Goal: Transaction & Acquisition: Purchase product/service

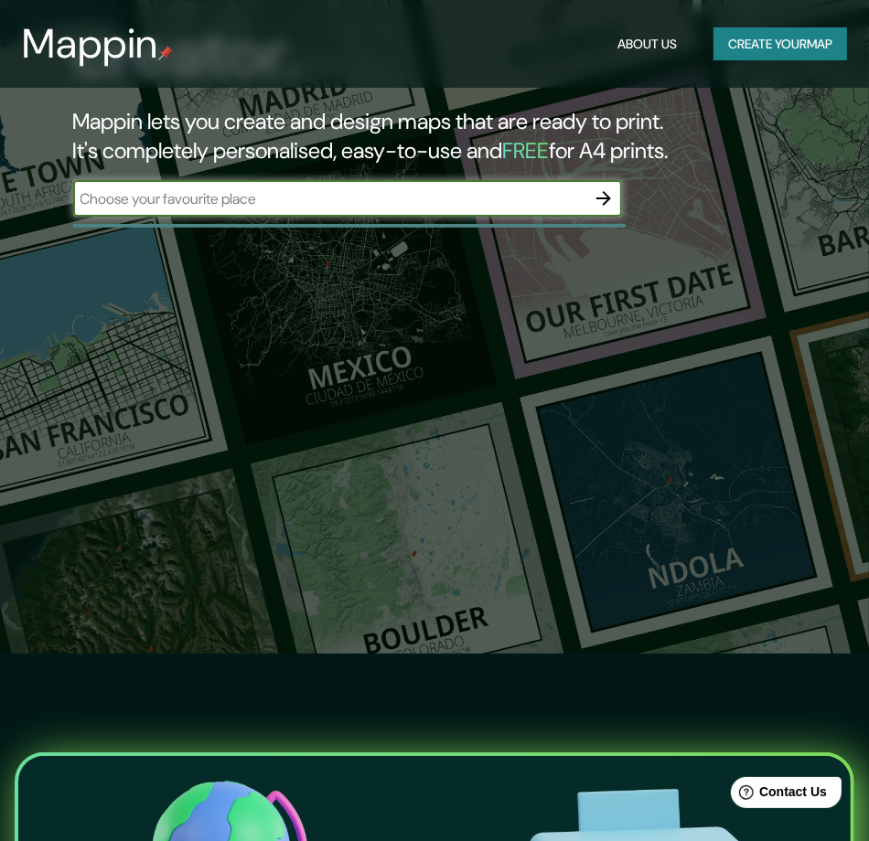
scroll to position [183, 0]
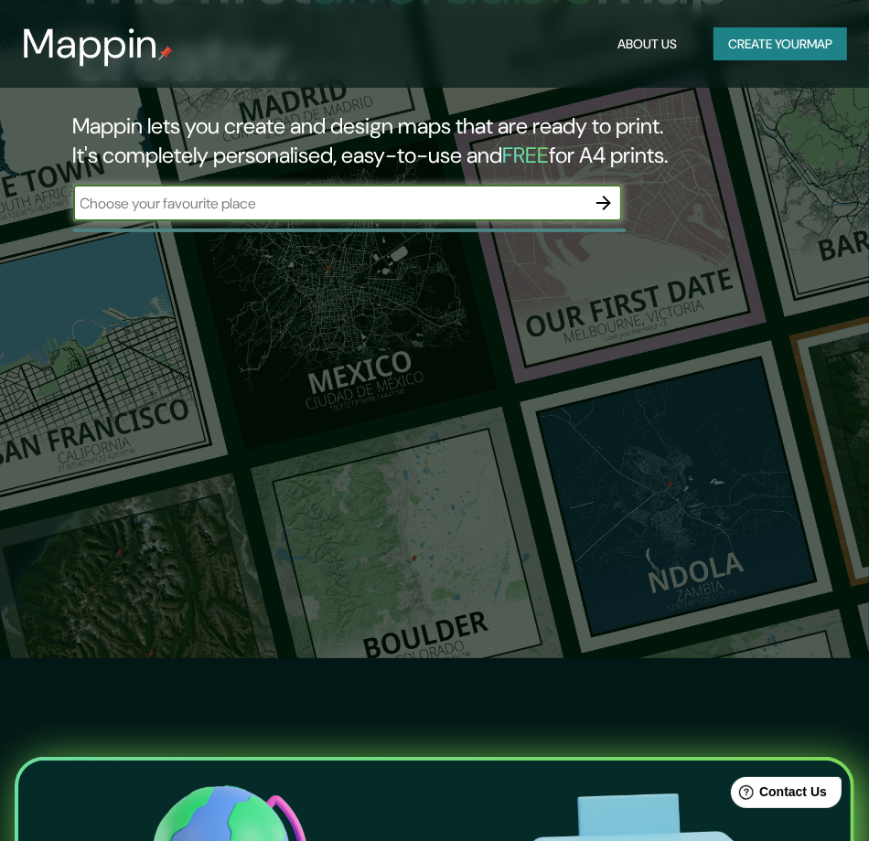
click at [355, 204] on input "text" at bounding box center [329, 203] width 512 height 21
type input "[GEOGRAPHIC_DATA]"
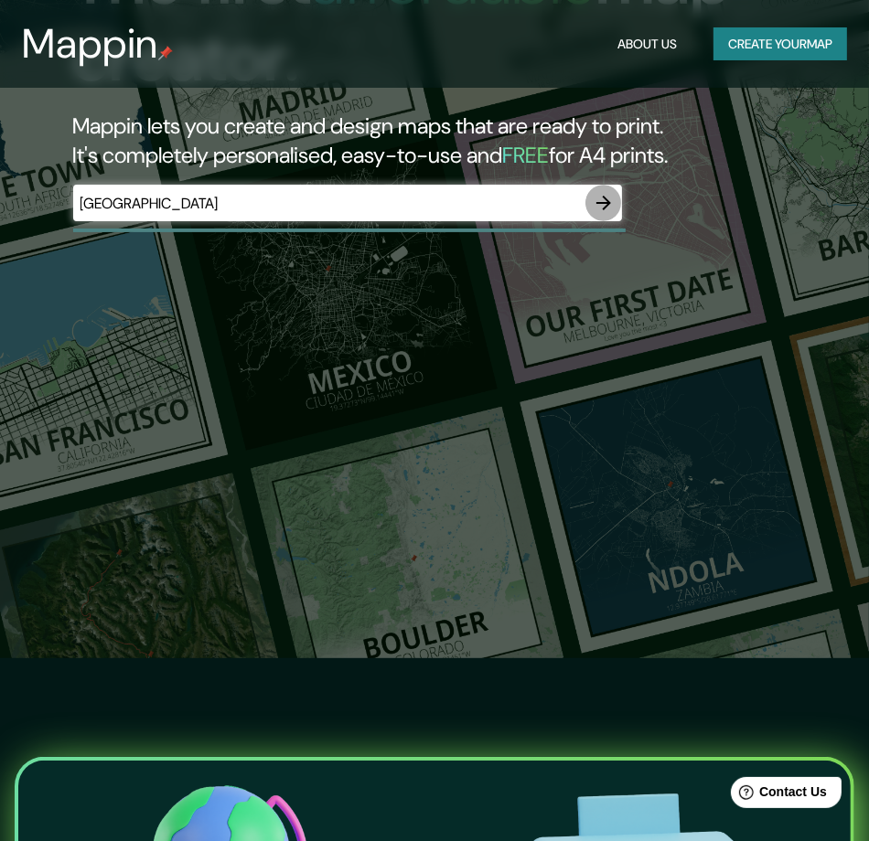
click at [605, 208] on icon "button" at bounding box center [603, 203] width 22 height 22
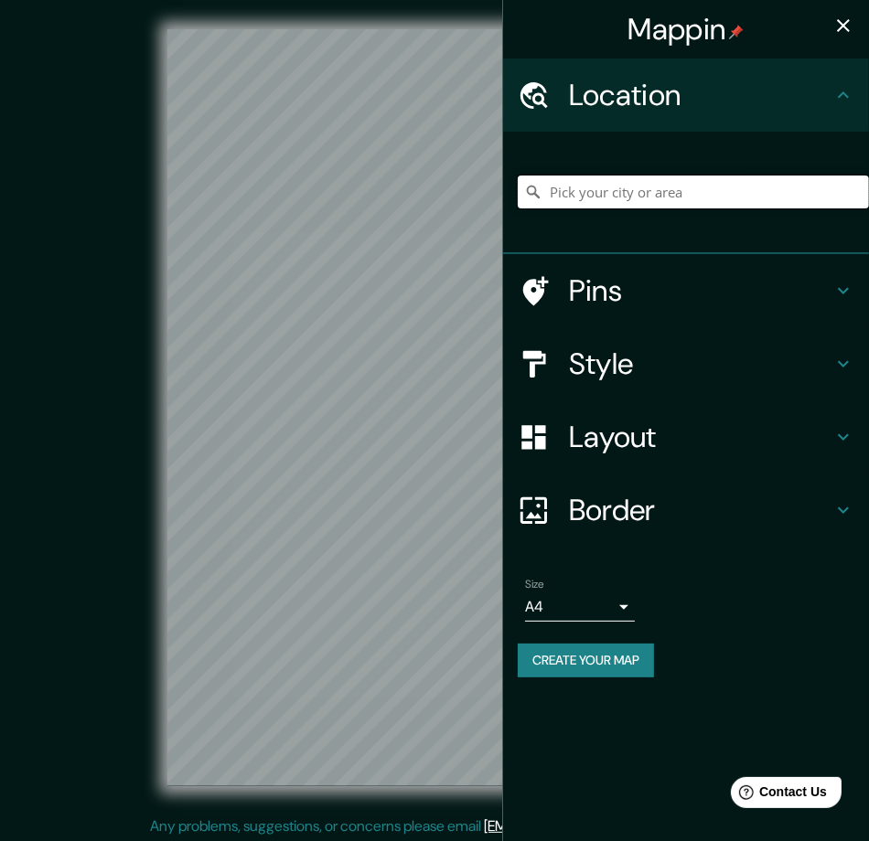
click at [607, 195] on input "Pick your city or area" at bounding box center [693, 192] width 351 height 33
click at [667, 97] on h4 "Location" at bounding box center [700, 95] width 263 height 37
click at [678, 191] on input "Pick your city or area" at bounding box center [693, 192] width 351 height 33
paste input "and [GEOGRAPHIC_DATA]"
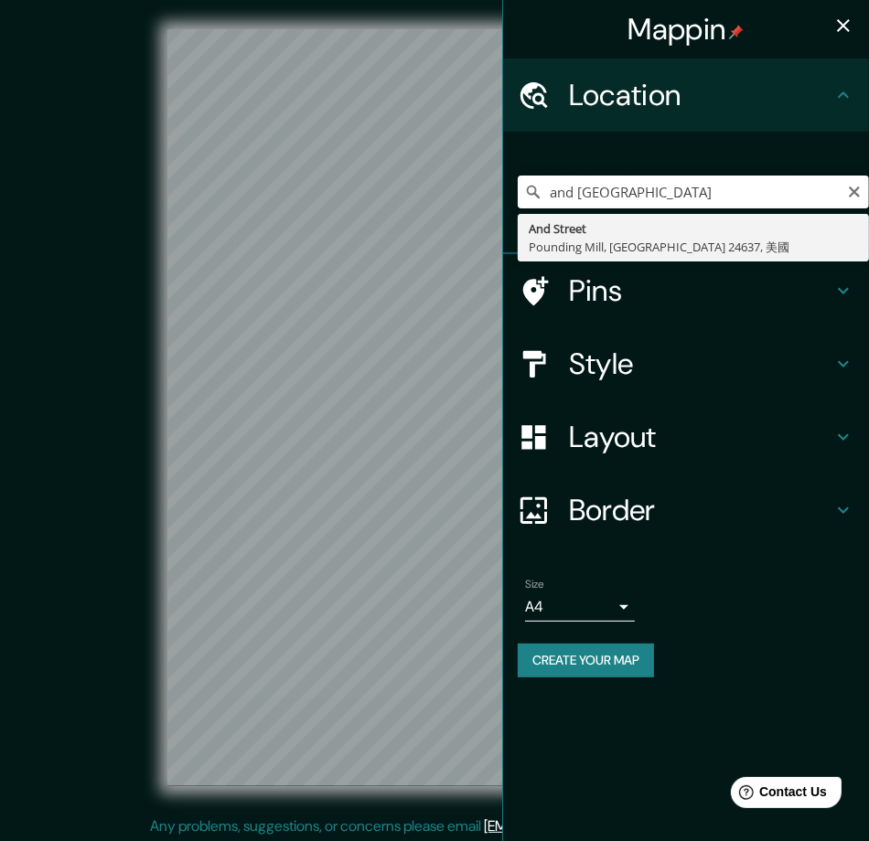
type input "and [GEOGRAPHIC_DATA]"
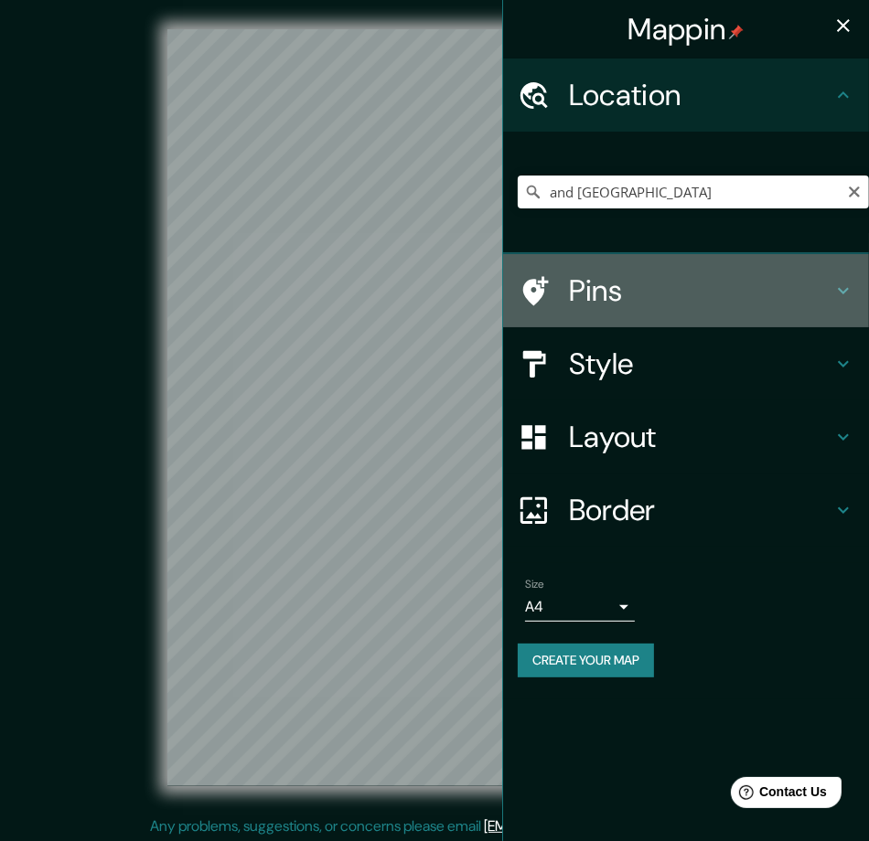
click at [709, 288] on h4 "Pins" at bounding box center [700, 290] width 263 height 37
